Goal: Task Accomplishment & Management: Complete application form

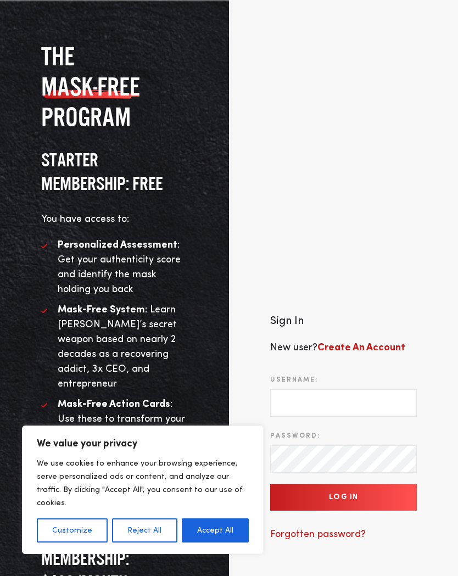
click at [223, 538] on button "Accept All" at bounding box center [215, 530] width 67 height 24
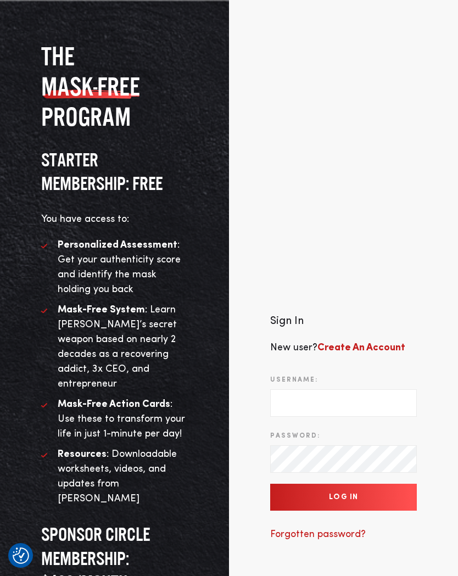
click at [373, 343] on b "Create An Account" at bounding box center [361, 348] width 88 height 10
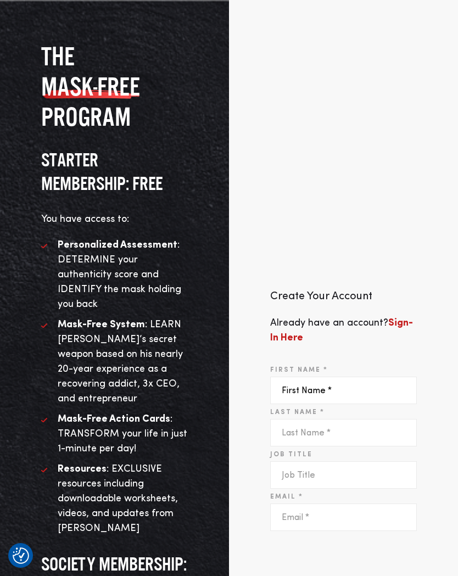
click at [349, 389] on input "First Name *" at bounding box center [343, 390] width 147 height 27
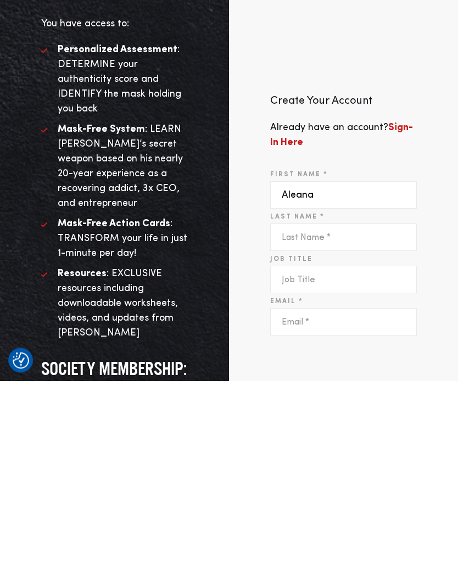
type input "Aleana"
click at [329, 419] on input "Last Name *" at bounding box center [343, 432] width 147 height 27
type input "McClellan"
click at [339, 461] on input "Job Title" at bounding box center [343, 474] width 147 height 27
type input "Director"
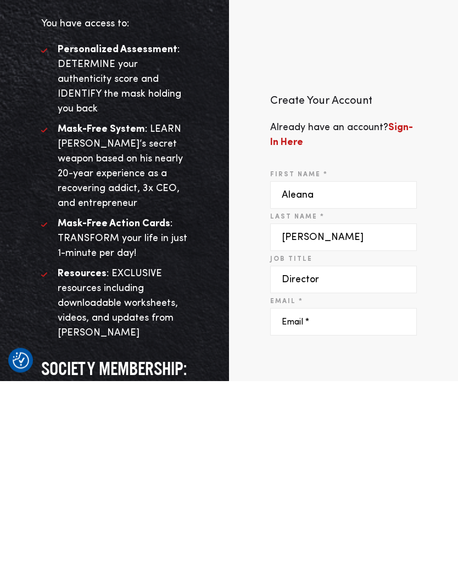
click at [335, 503] on input "Email *" at bounding box center [343, 516] width 147 height 27
type input "Aleana.mcclellan@centrahealth.com"
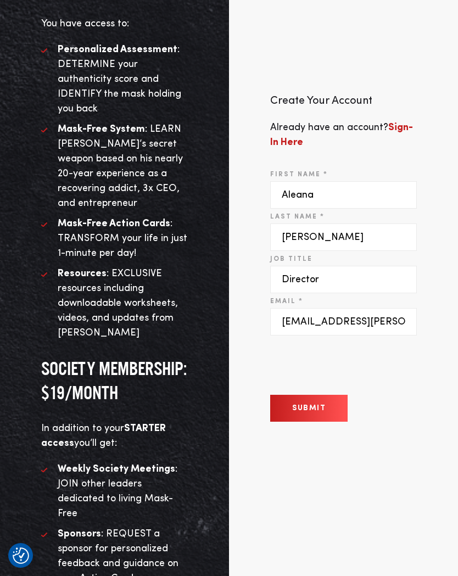
click at [318, 408] on button "Submit" at bounding box center [308, 408] width 77 height 27
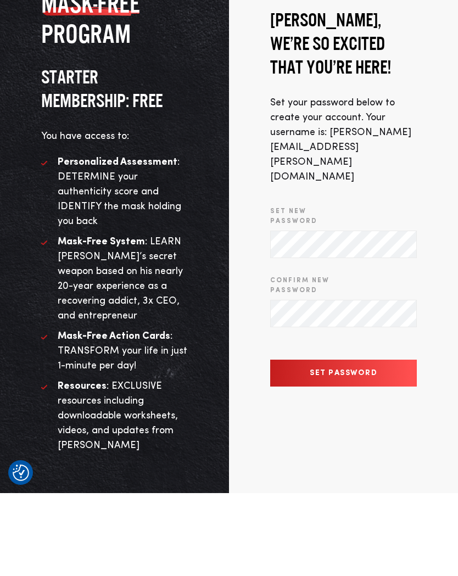
click at [378, 442] on input "Set Password" at bounding box center [343, 455] width 147 height 27
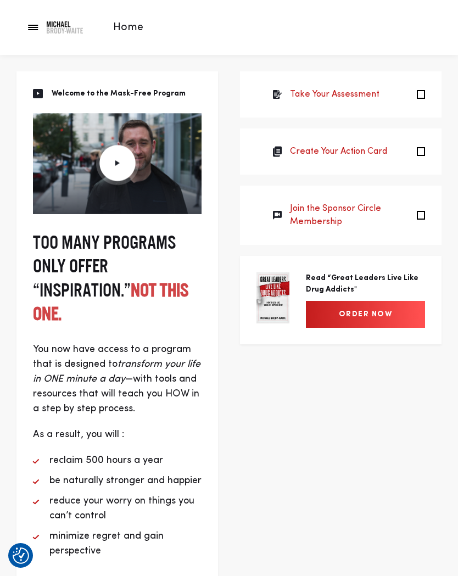
click at [374, 97] on link "Take Your Assessment" at bounding box center [334, 94] width 89 height 13
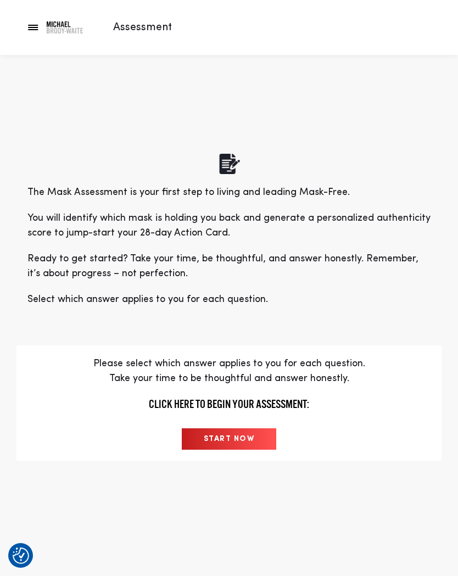
click at [243, 430] on input "START NOW" at bounding box center [229, 438] width 95 height 21
click at [200, 439] on input "START NOW" at bounding box center [229, 438] width 95 height 21
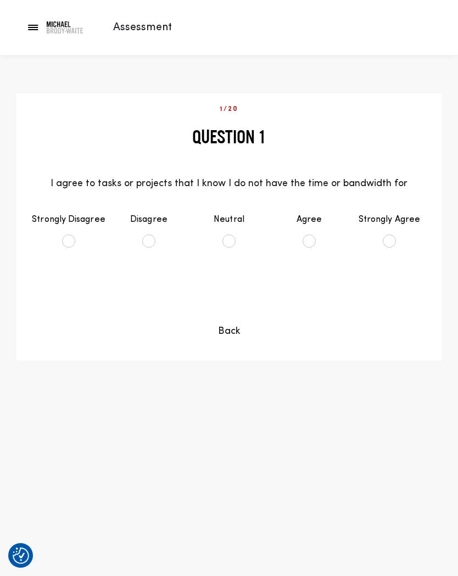
click at [400, 298] on div "Continue Back" at bounding box center [229, 312] width 384 height 53
click at [305, 237] on li "Agree" at bounding box center [309, 230] width 80 height 57
click at [250, 301] on button "Continue" at bounding box center [228, 299] width 89 height 27
click at [321, 219] on li "Agree" at bounding box center [309, 230] width 80 height 57
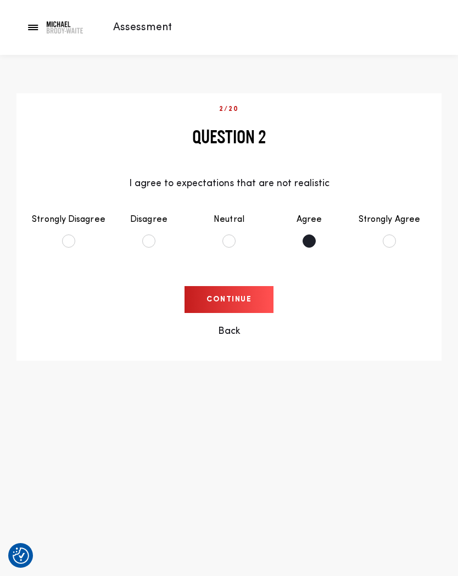
click at [232, 286] on button "Continue" at bounding box center [228, 299] width 89 height 27
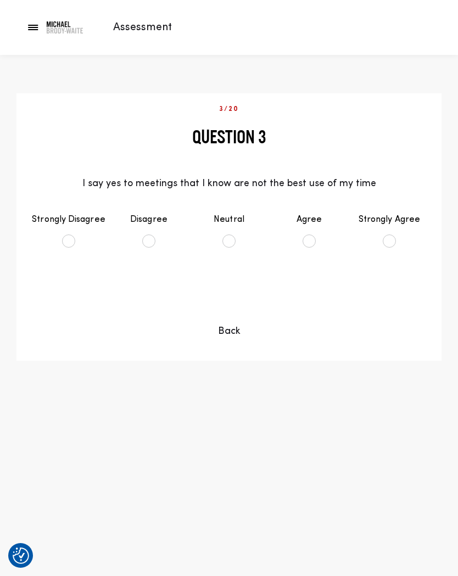
click at [309, 227] on li "Agree" at bounding box center [309, 230] width 80 height 57
click at [232, 286] on button "Continue" at bounding box center [228, 299] width 89 height 27
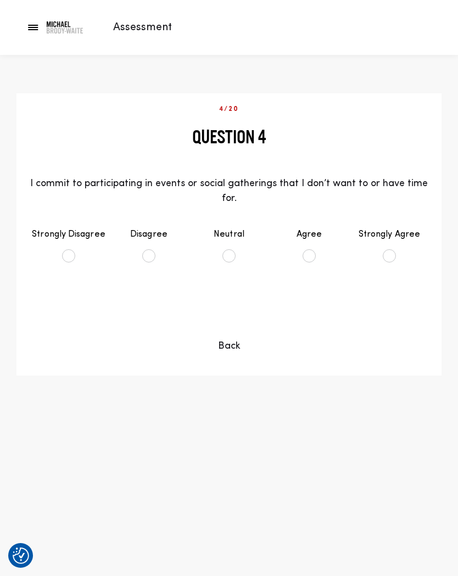
click at [140, 237] on li "Disagree" at bounding box center [149, 245] width 80 height 57
click at [222, 301] on button "Continue" at bounding box center [228, 314] width 89 height 27
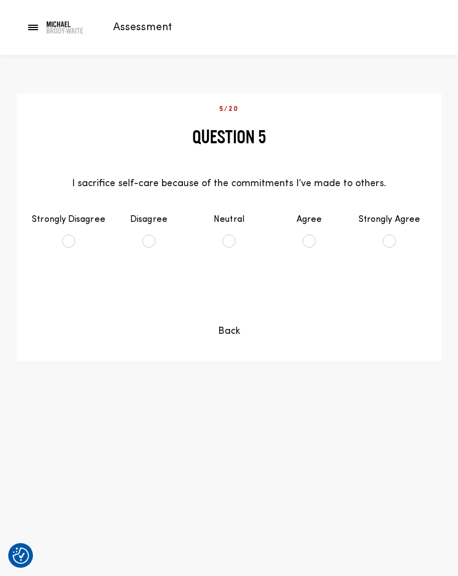
click at [150, 220] on li "Disagree" at bounding box center [149, 230] width 80 height 57
click at [225, 286] on button "Continue" at bounding box center [228, 299] width 89 height 27
click at [151, 222] on li "Disagree" at bounding box center [149, 230] width 80 height 57
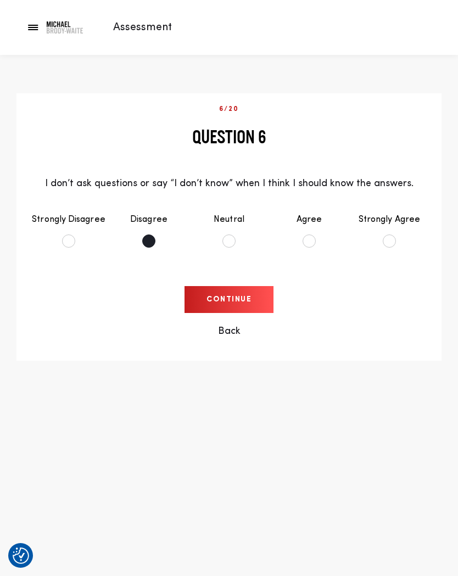
click at [226, 286] on button "Continue" at bounding box center [228, 299] width 89 height 27
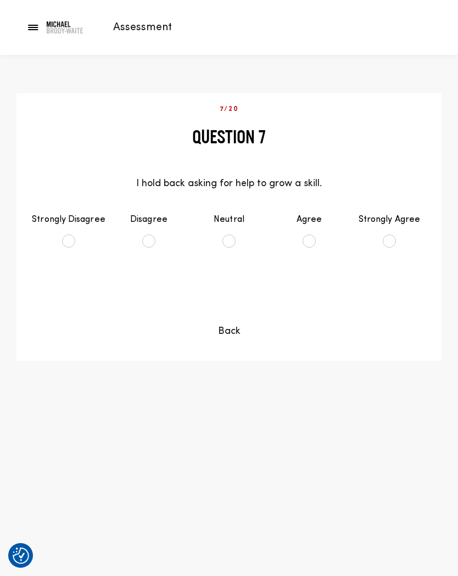
click at [152, 222] on li "Disagree" at bounding box center [149, 230] width 80 height 57
click at [223, 288] on button "Continue" at bounding box center [228, 299] width 89 height 27
click at [152, 221] on li "Disagree" at bounding box center [149, 230] width 80 height 57
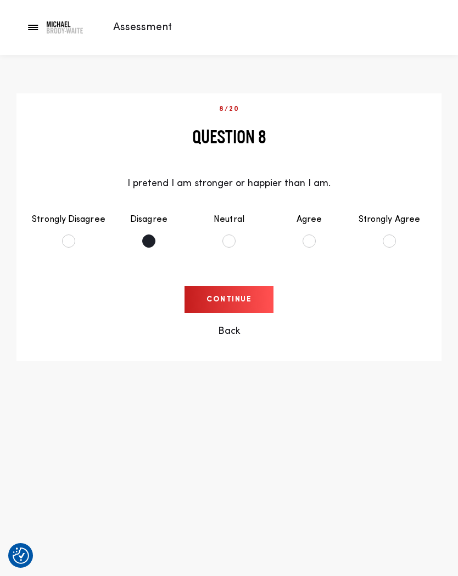
click at [219, 286] on button "Continue" at bounding box center [228, 299] width 89 height 27
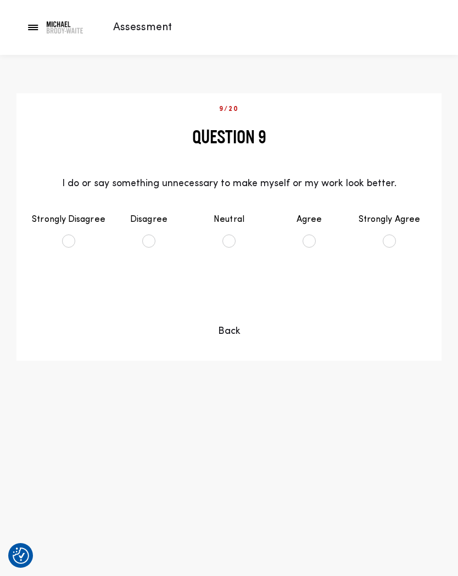
click at [150, 218] on li "Disagree" at bounding box center [149, 230] width 80 height 57
click at [215, 286] on button "Continue" at bounding box center [228, 299] width 89 height 27
click at [65, 226] on li "Strongly Disagree" at bounding box center [69, 230] width 80 height 57
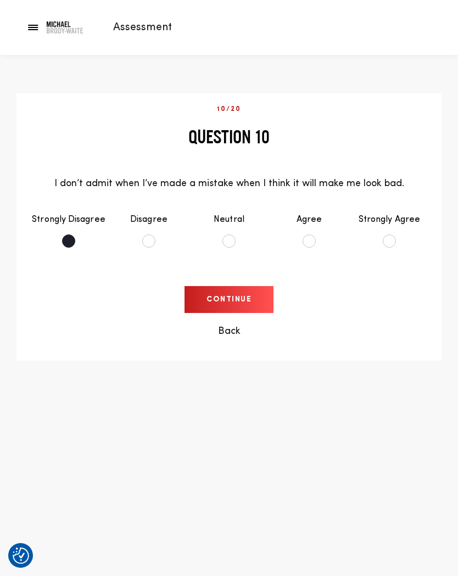
click at [223, 293] on button "Continue" at bounding box center [228, 299] width 89 height 27
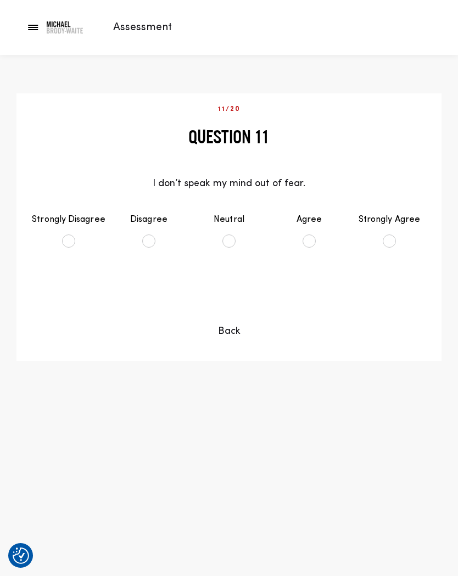
click at [149, 218] on li "Disagree" at bounding box center [149, 230] width 80 height 57
click at [228, 286] on button "Continue" at bounding box center [228, 299] width 89 height 27
click at [152, 223] on li "Disagree" at bounding box center [149, 230] width 80 height 57
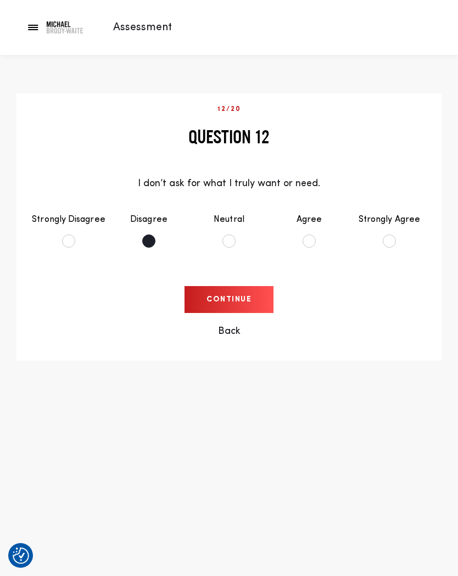
click at [233, 286] on button "Continue" at bounding box center [228, 299] width 89 height 27
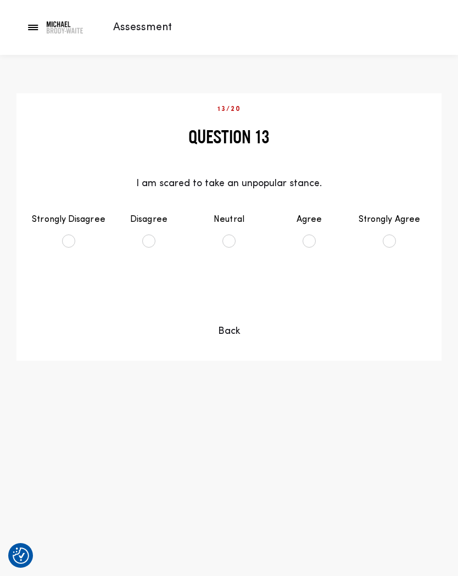
click at [69, 218] on li "Strongly Disagree" at bounding box center [69, 230] width 80 height 57
click at [226, 286] on button "Continue" at bounding box center [228, 299] width 89 height 27
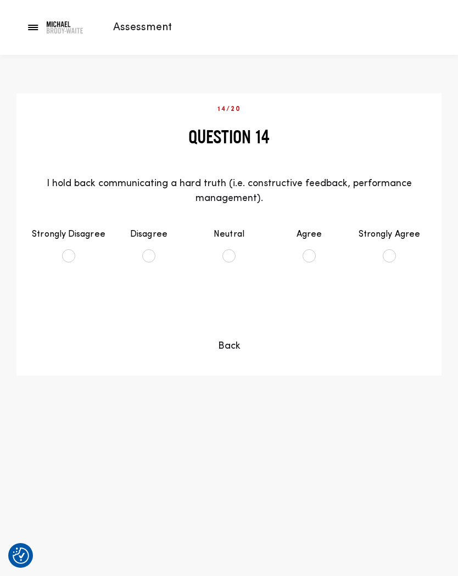
click at [72, 238] on li "Strongly Disagree" at bounding box center [69, 245] width 80 height 57
click at [216, 301] on button "Continue" at bounding box center [228, 314] width 89 height 27
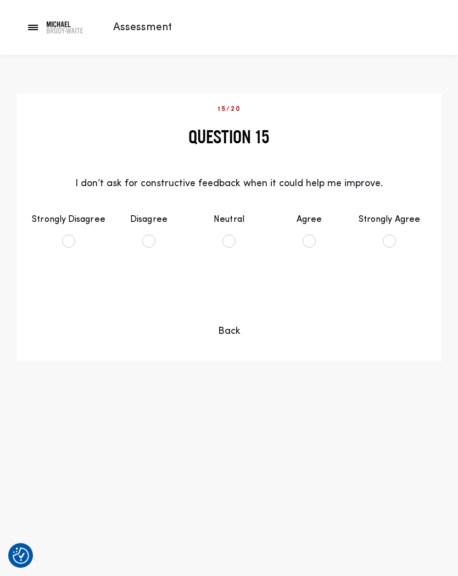
click at [228, 225] on li "Neutral" at bounding box center [229, 230] width 80 height 57
click at [220, 286] on button "Continue" at bounding box center [228, 299] width 89 height 27
click at [153, 225] on li "Disagree" at bounding box center [149, 230] width 80 height 57
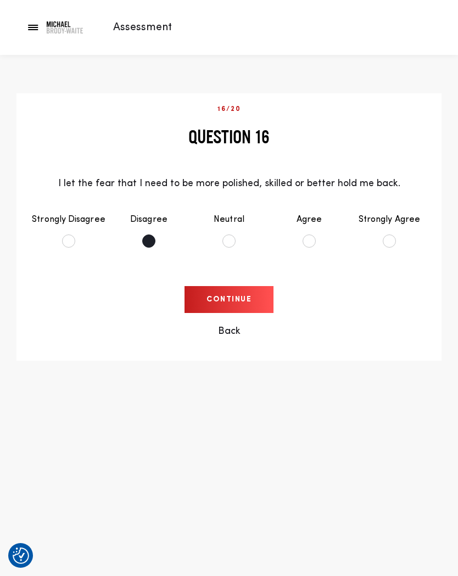
click at [212, 286] on button "Continue" at bounding box center [228, 299] width 89 height 27
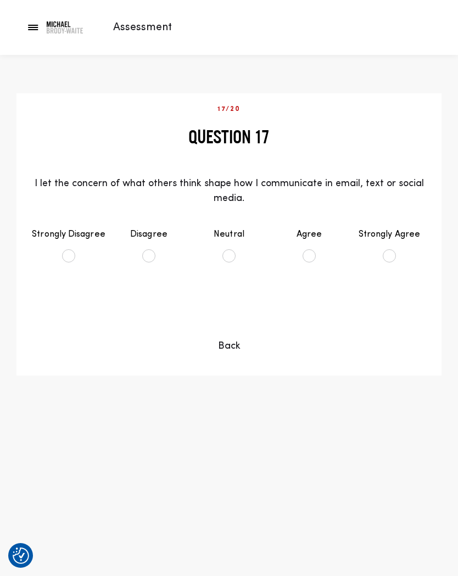
click at [315, 227] on li "Agree" at bounding box center [309, 245] width 80 height 57
click at [229, 301] on button "Continue" at bounding box center [228, 314] width 89 height 27
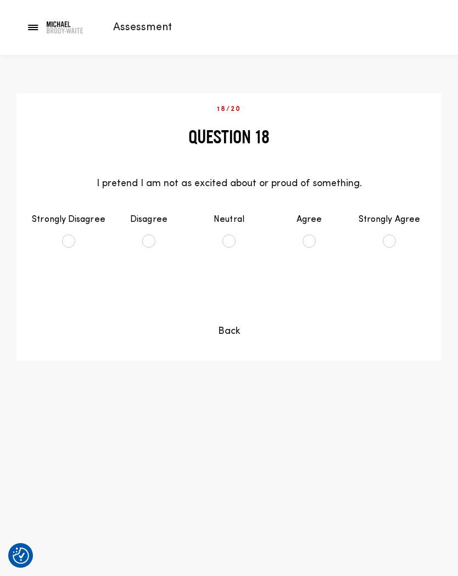
click at [156, 218] on li "Disagree" at bounding box center [149, 230] width 80 height 57
click at [225, 286] on button "Continue" at bounding box center [228, 299] width 89 height 27
click at [152, 228] on li "Disagree" at bounding box center [149, 230] width 80 height 57
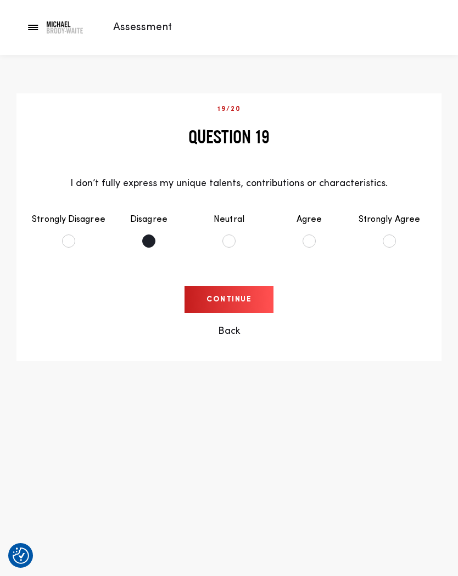
click at [218, 324] on p "Back" at bounding box center [229, 331] width 384 height 15
click at [239, 286] on button "Continue" at bounding box center [228, 299] width 89 height 27
click at [246, 286] on button "Continue" at bounding box center [228, 299] width 89 height 27
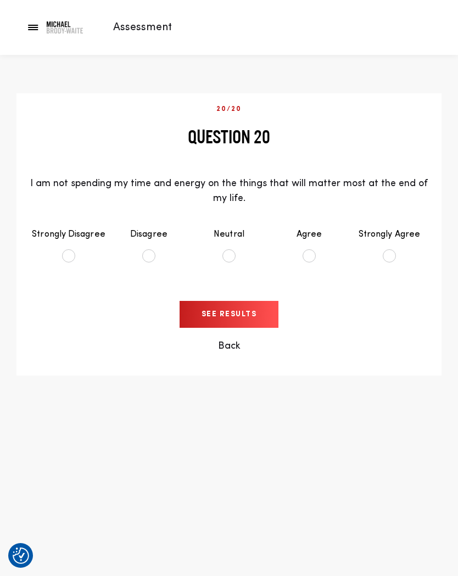
click at [153, 234] on li "Disagree" at bounding box center [149, 245] width 80 height 57
click at [241, 301] on input "See Results" at bounding box center [229, 314] width 99 height 27
click at [259, 301] on input "See Results" at bounding box center [229, 314] width 99 height 27
click at [223, 301] on input "See Results" at bounding box center [229, 314] width 99 height 27
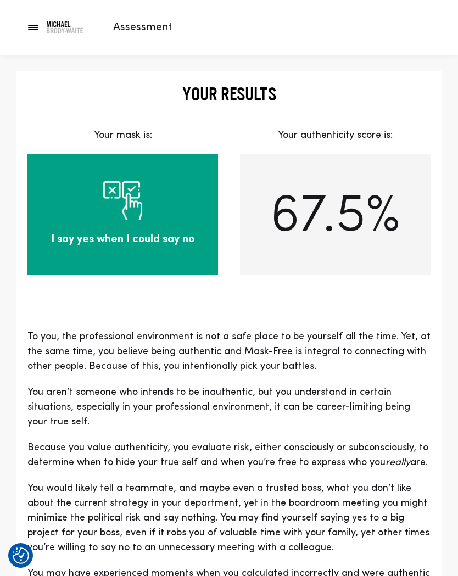
click at [31, 20] on div at bounding box center [32, 27] width 27 height 27
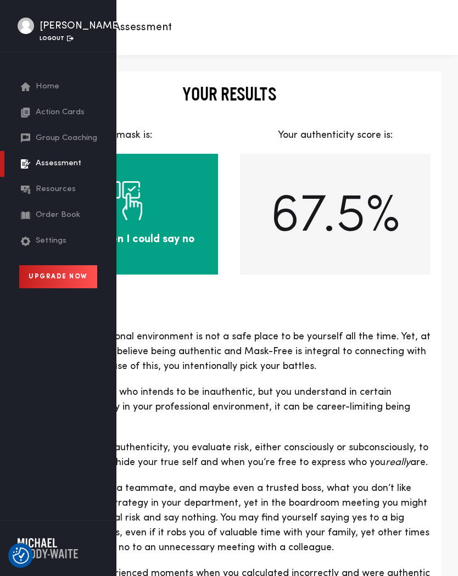
click at [68, 196] on span "Resources" at bounding box center [56, 189] width 40 height 13
click at [55, 196] on span "Resources" at bounding box center [56, 189] width 40 height 13
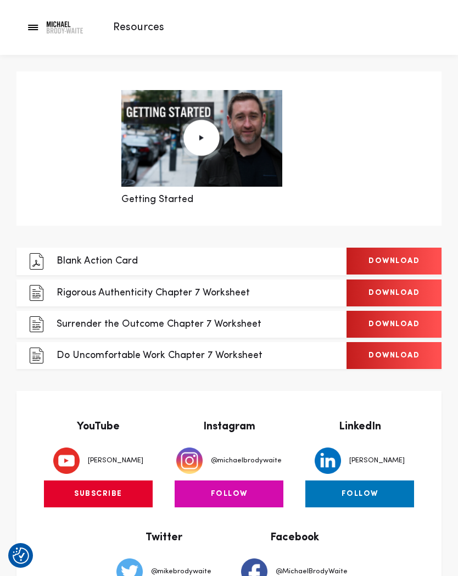
click at [31, 36] on div at bounding box center [32, 27] width 27 height 27
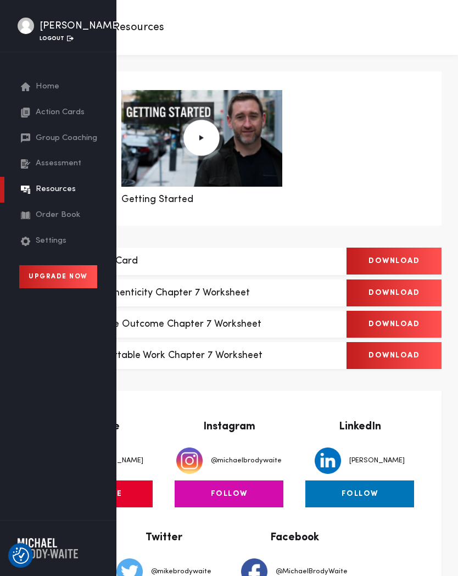
click at [48, 222] on span "Order Book" at bounding box center [58, 215] width 44 height 13
click at [333, 186] on div "Getting Started Close" at bounding box center [202, 149] width 344 height 128
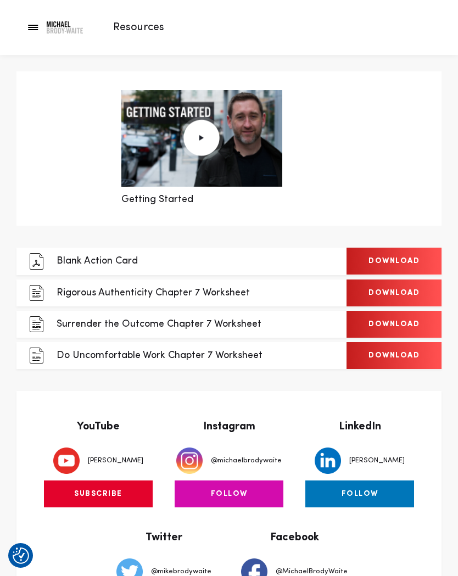
click at [375, 293] on link "Download" at bounding box center [393, 292] width 95 height 27
click at [40, 38] on div at bounding box center [32, 27] width 27 height 27
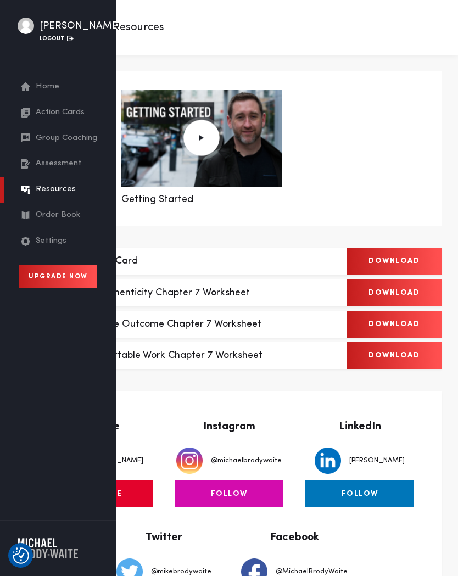
click at [46, 126] on link "Action Cards" at bounding box center [60, 113] width 79 height 26
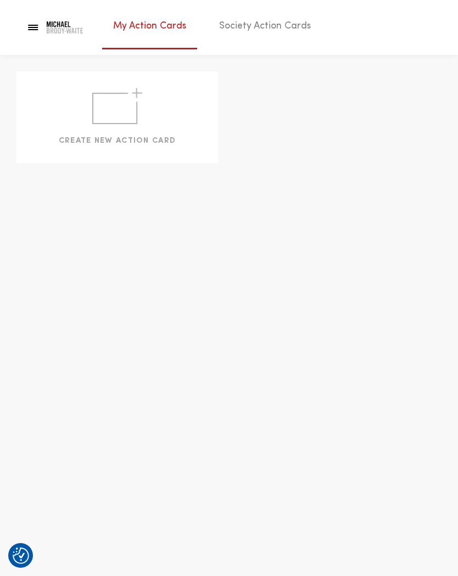
click at [292, 31] on link "Society Action Cards" at bounding box center [265, 29] width 114 height 36
click at [38, 32] on div at bounding box center [32, 27] width 27 height 27
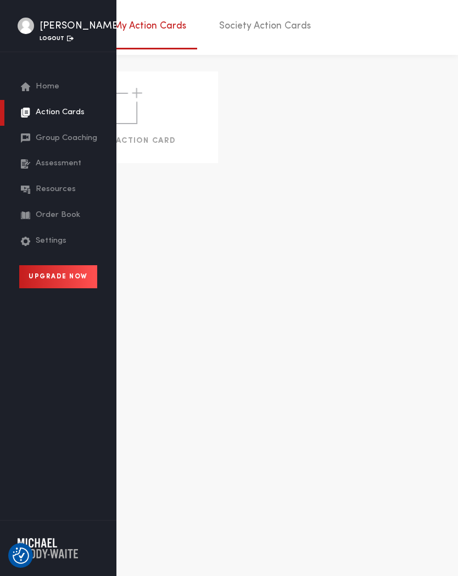
click at [37, 29] on div at bounding box center [32, 27] width 27 height 27
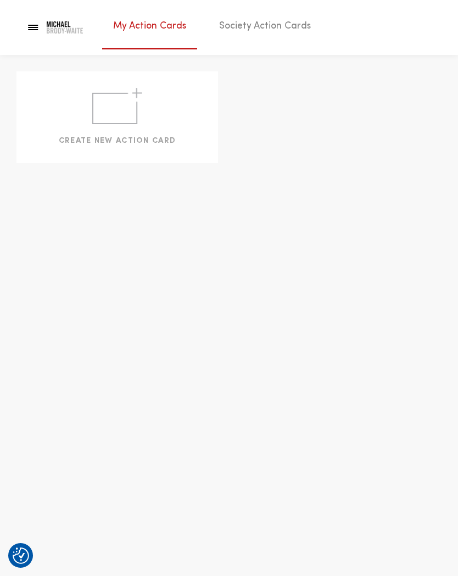
click at [36, 26] on div at bounding box center [32, 27] width 27 height 27
